Goal: Task Accomplishment & Management: Use online tool/utility

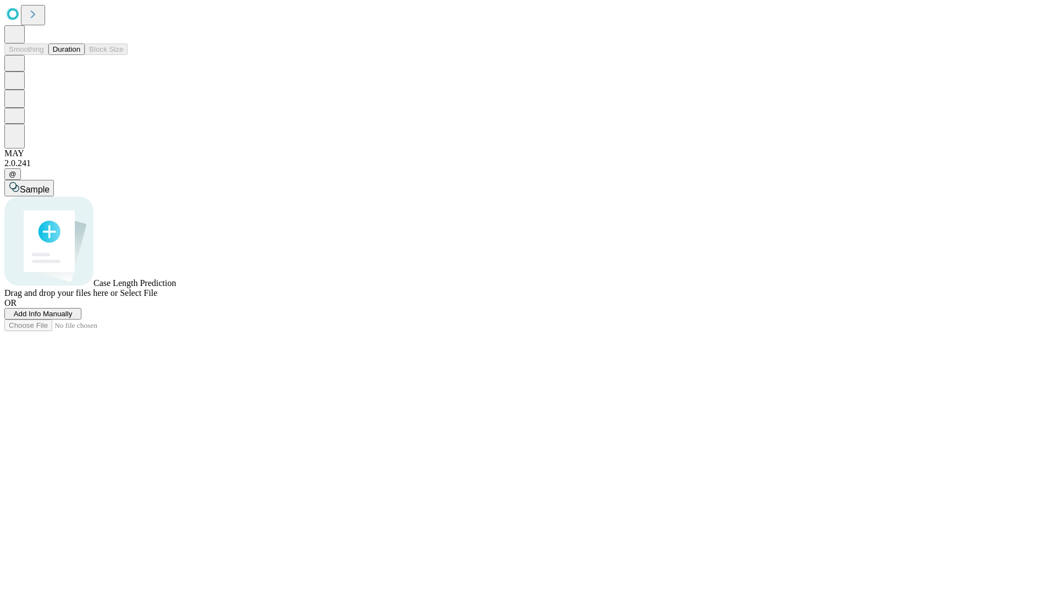
click at [80, 55] on button "Duration" at bounding box center [66, 49] width 36 height 12
click at [73, 318] on span "Add Info Manually" at bounding box center [43, 314] width 59 height 8
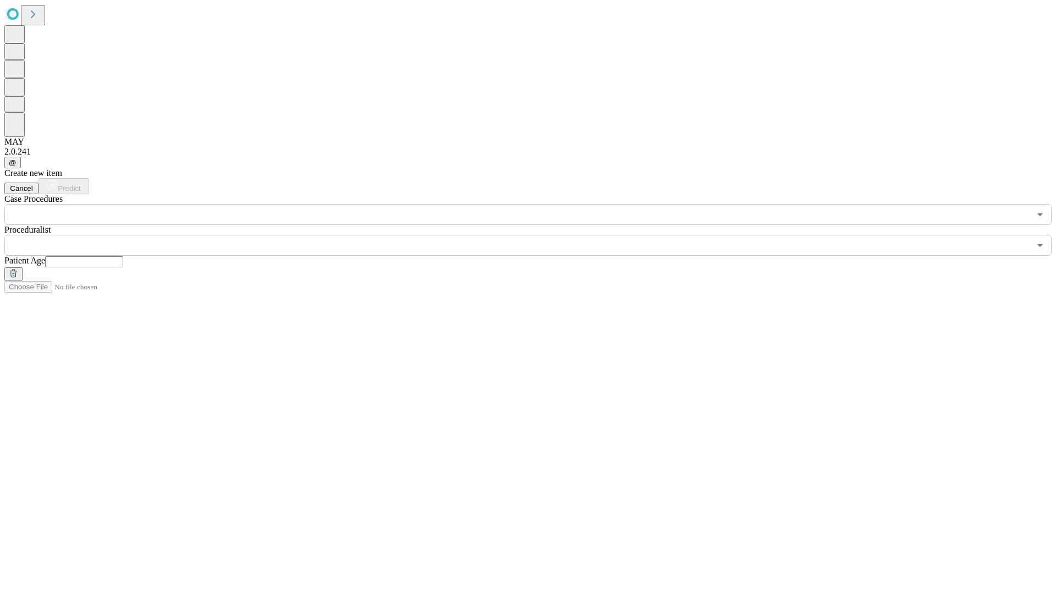
click at [123, 256] on input "text" at bounding box center [84, 261] width 78 height 11
type input "*"
click at [536, 235] on input "text" at bounding box center [517, 245] width 1026 height 21
